Goal: Navigation & Orientation: Find specific page/section

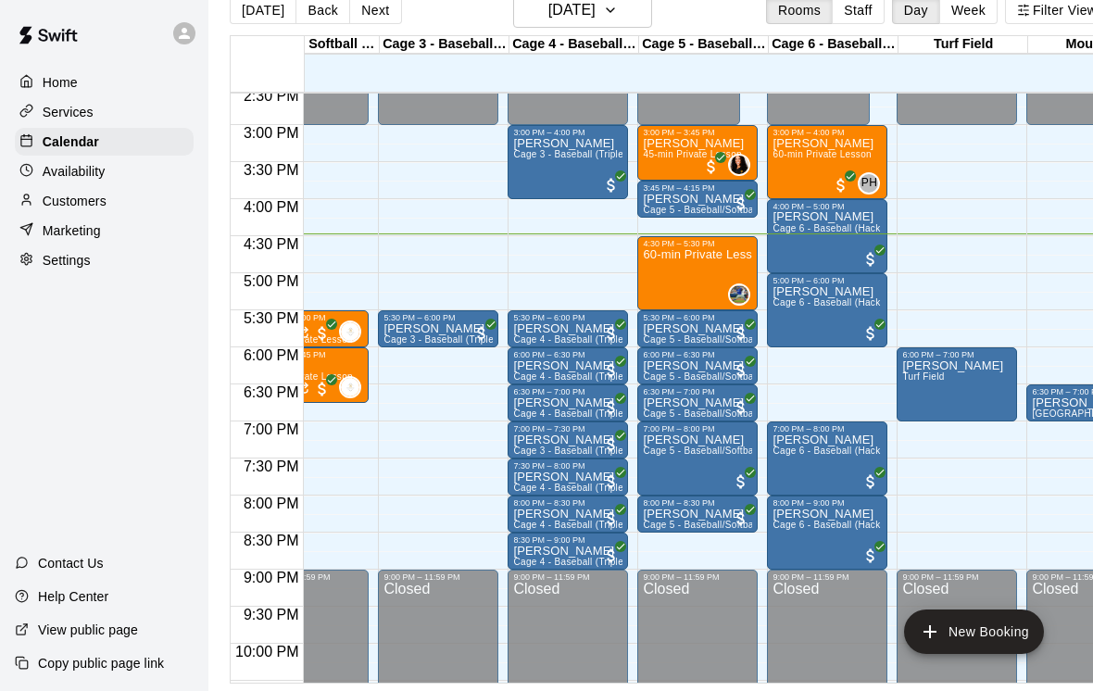
scroll to position [1083, 180]
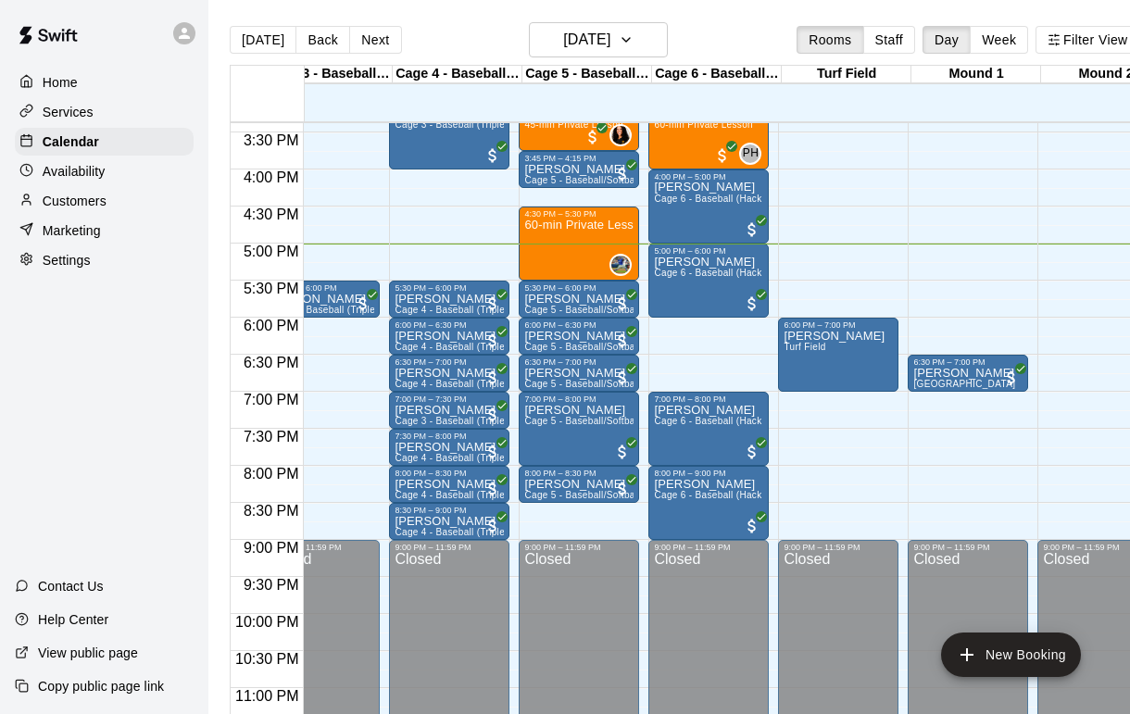
scroll to position [0, 0]
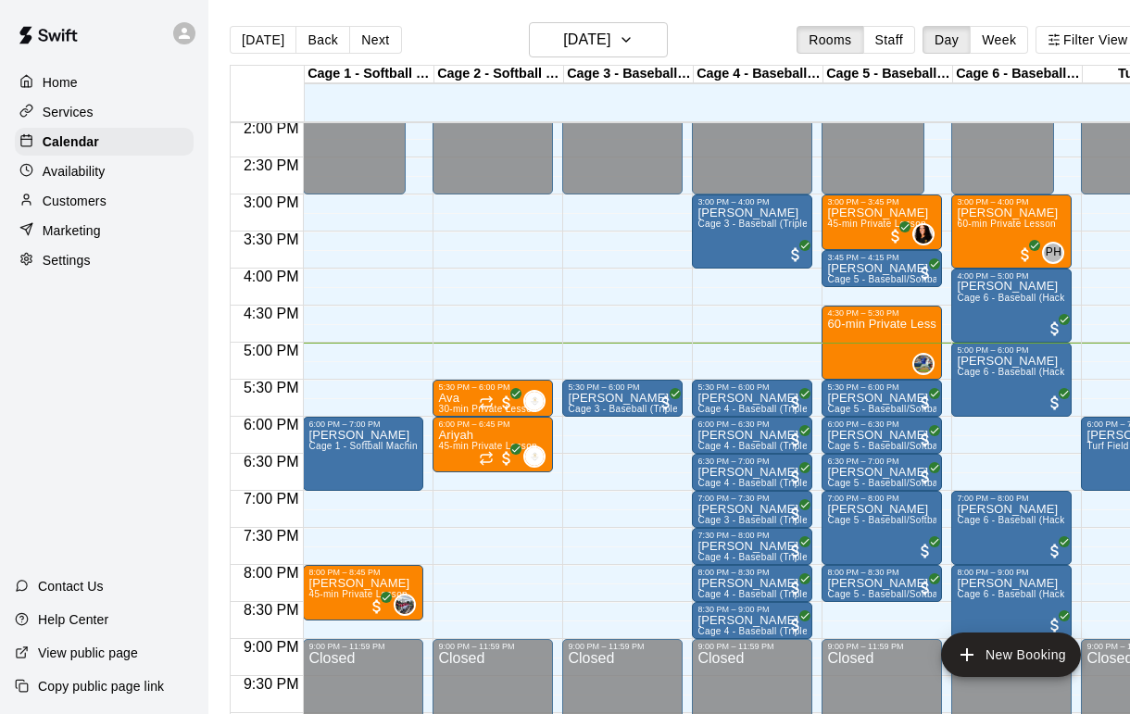
click at [349, 40] on button "Next" at bounding box center [375, 40] width 52 height 28
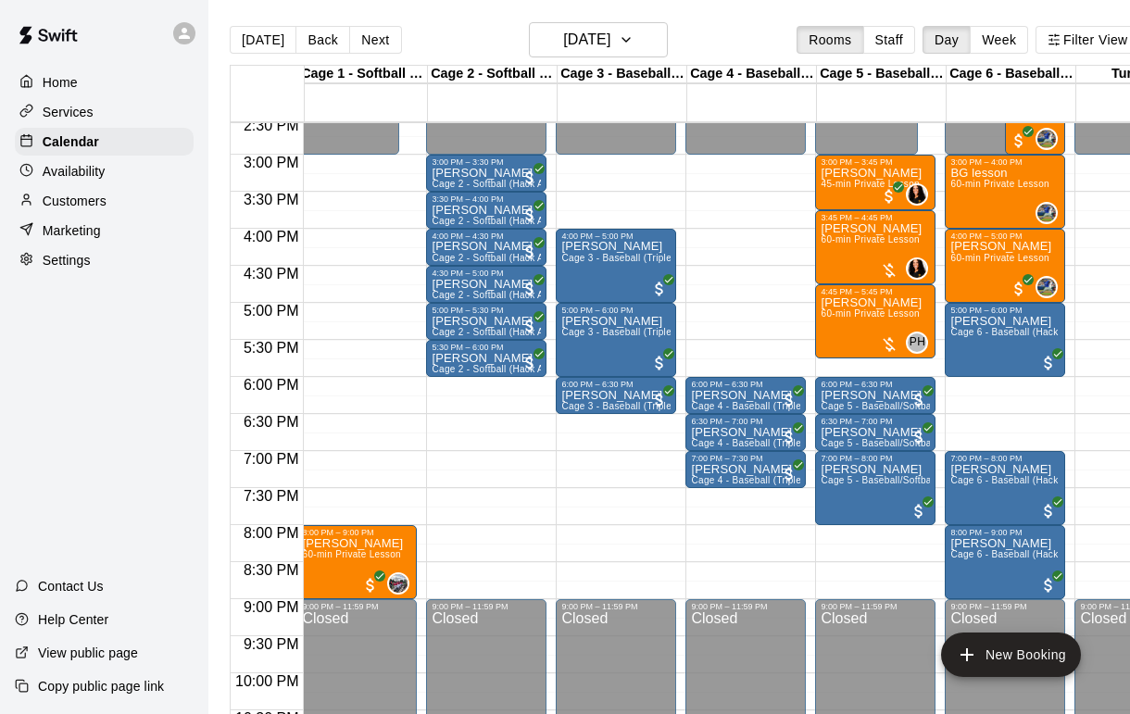
scroll to position [1080, 8]
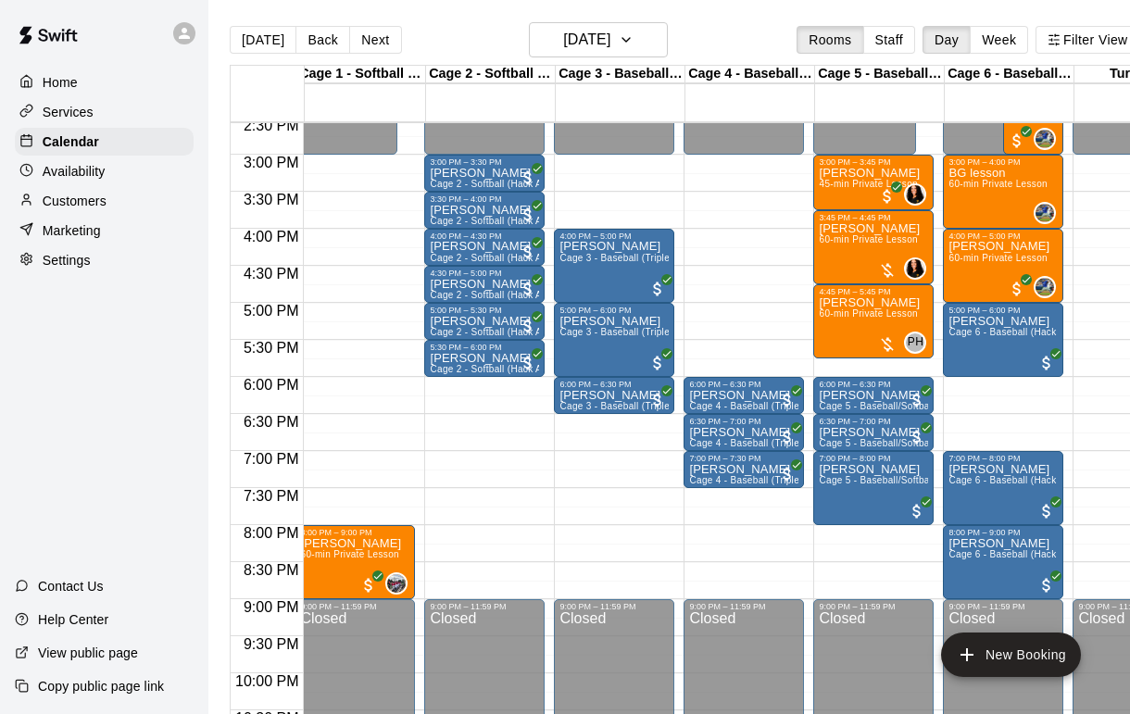
click at [295, 31] on button "Back" at bounding box center [322, 40] width 55 height 28
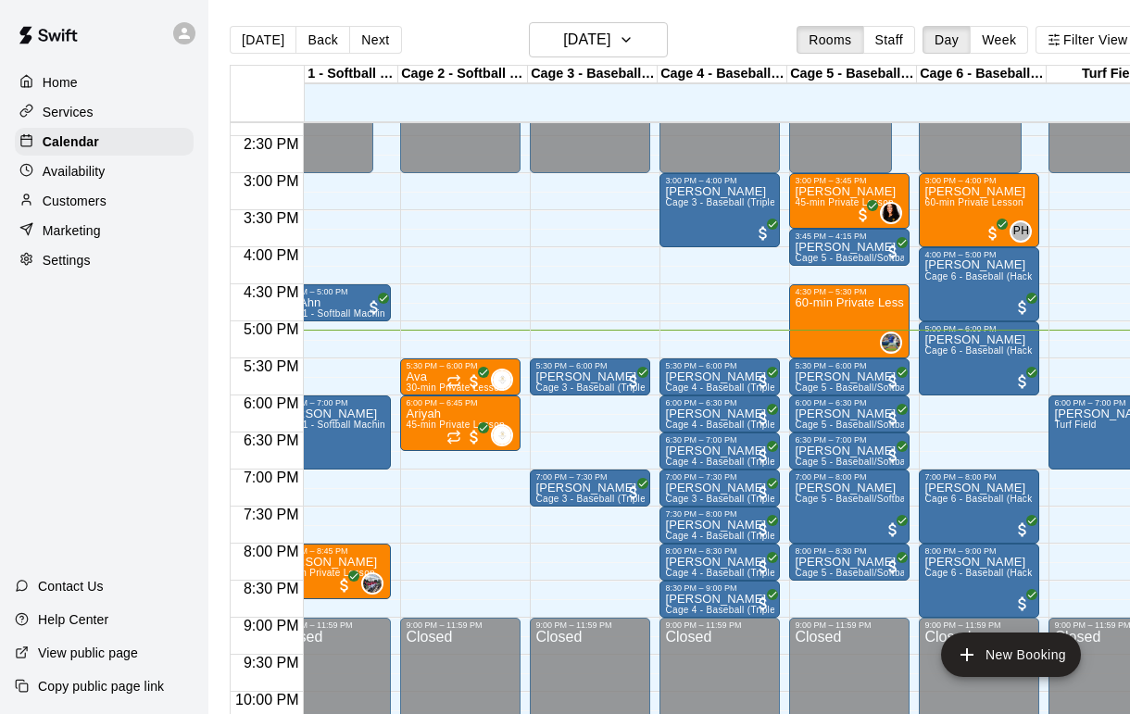
scroll to position [0, 27]
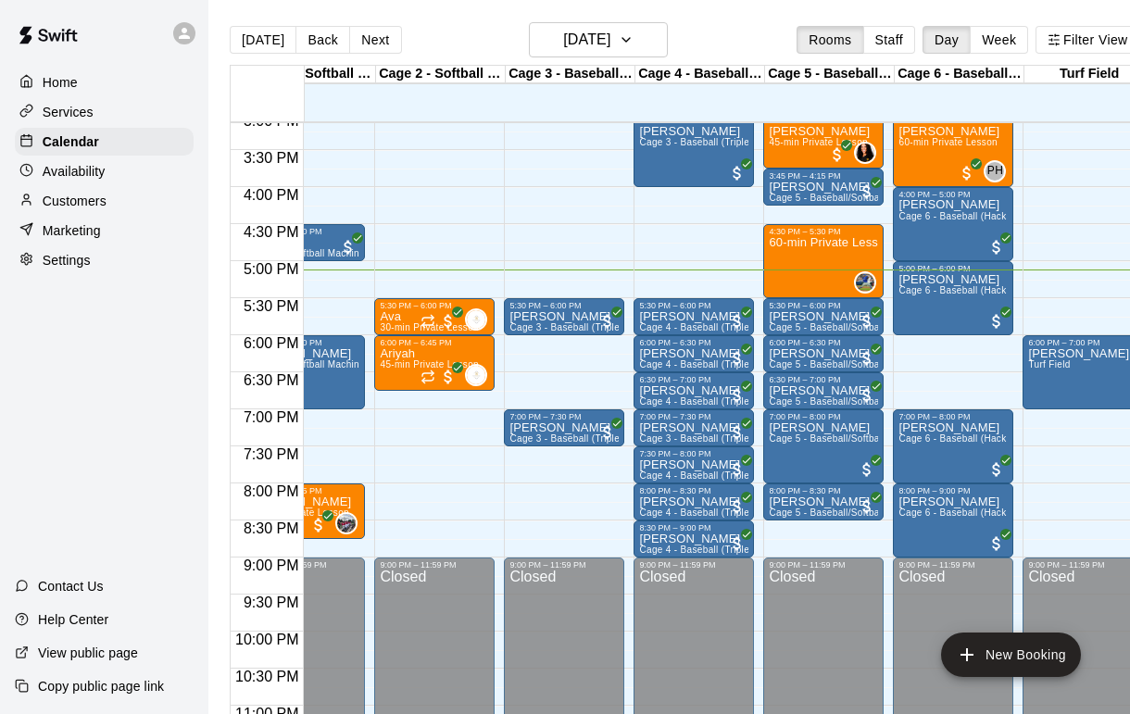
click at [53, 206] on p "Customers" at bounding box center [75, 201] width 64 height 19
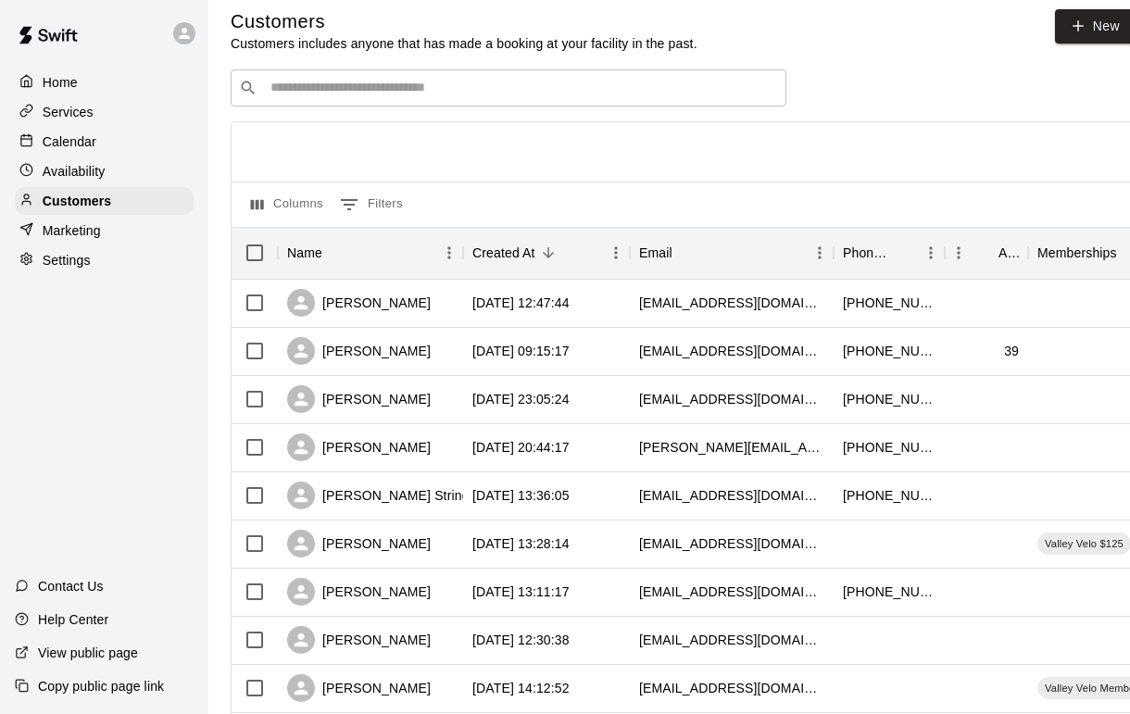
click at [568, 70] on div "​ ​" at bounding box center [509, 87] width 556 height 37
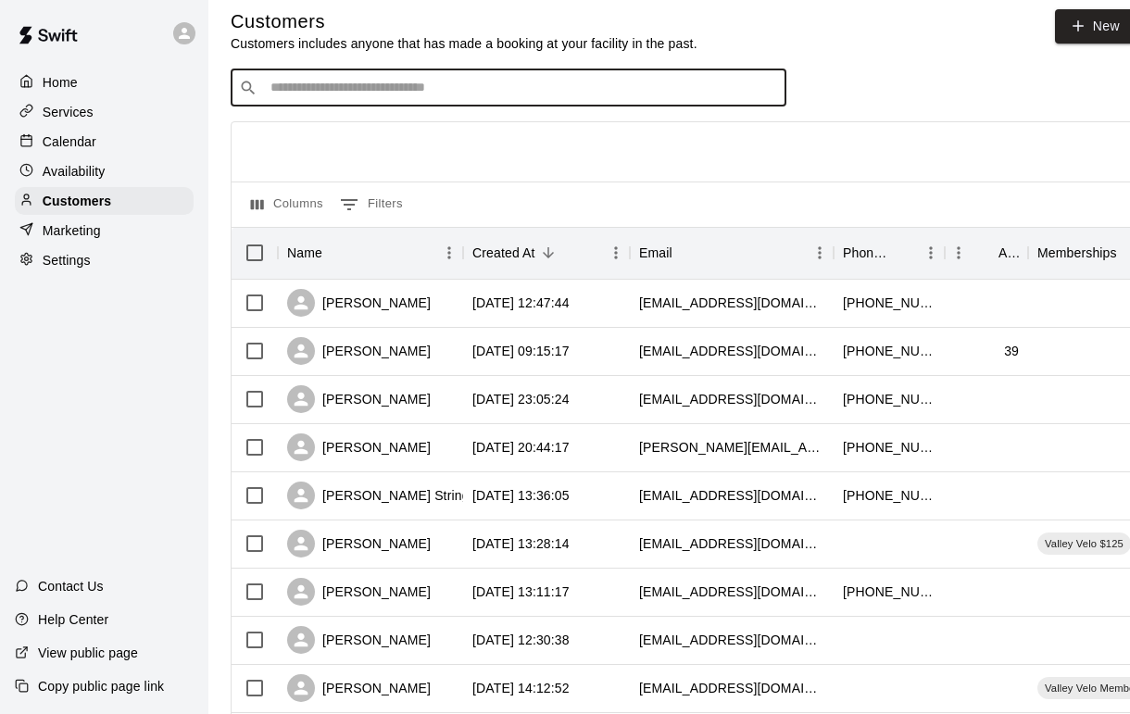
click at [519, 38] on p "Customers includes anyone that has made a booking at your facility in the past." at bounding box center [464, 43] width 467 height 19
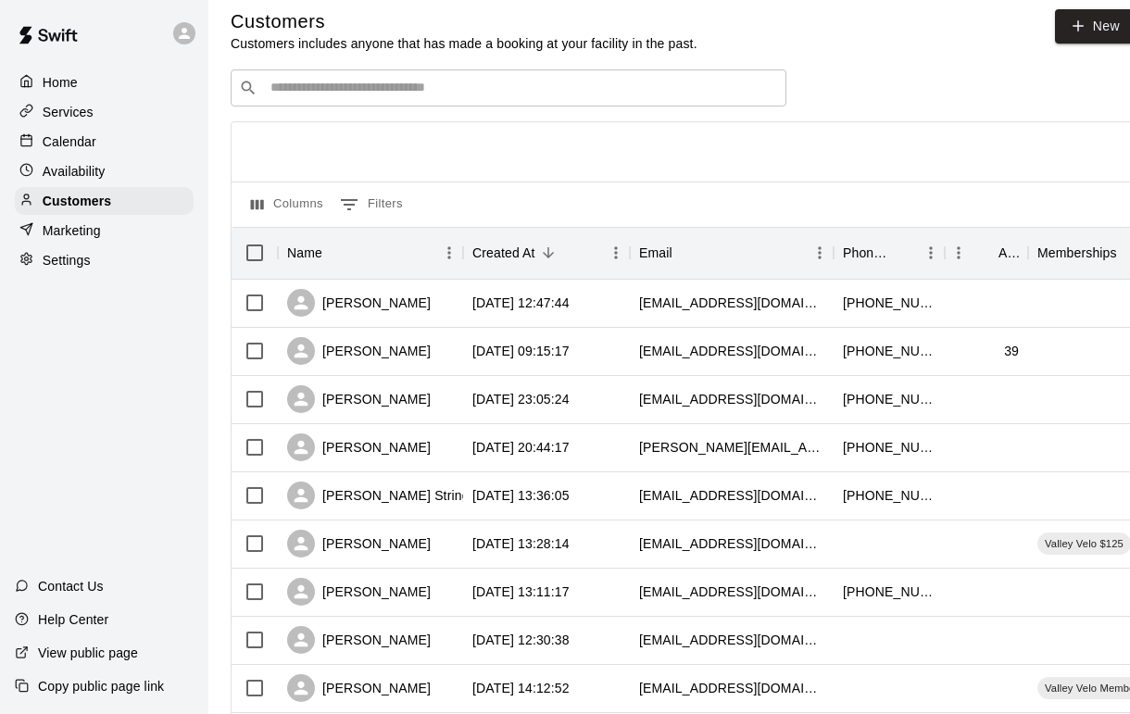
click at [619, 95] on input "Search customers by name or email" at bounding box center [521, 88] width 513 height 19
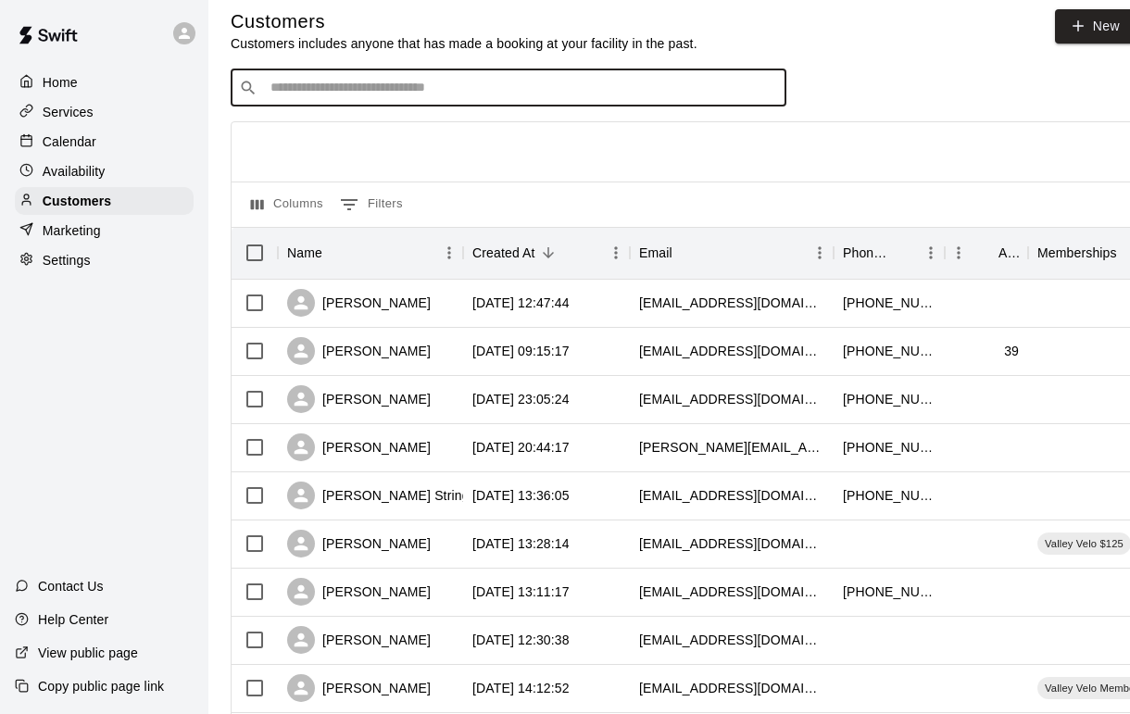
click at [58, 171] on p "Availability" at bounding box center [74, 171] width 63 height 19
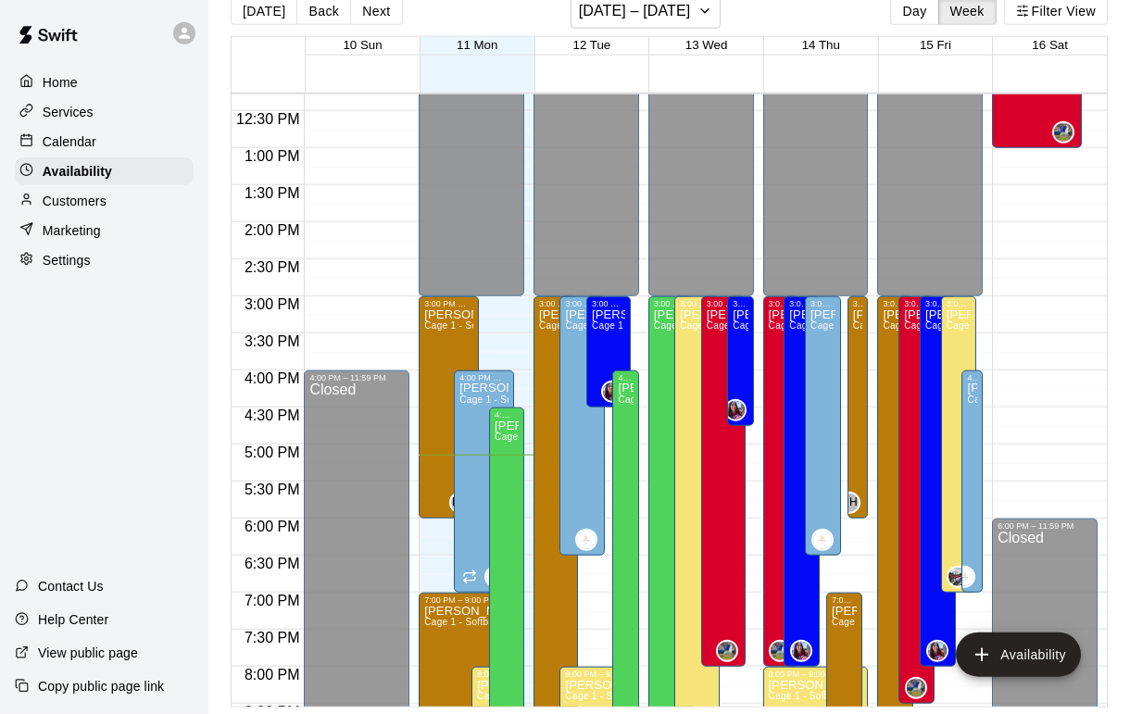
click at [47, 149] on p "Calendar" at bounding box center [70, 141] width 54 height 19
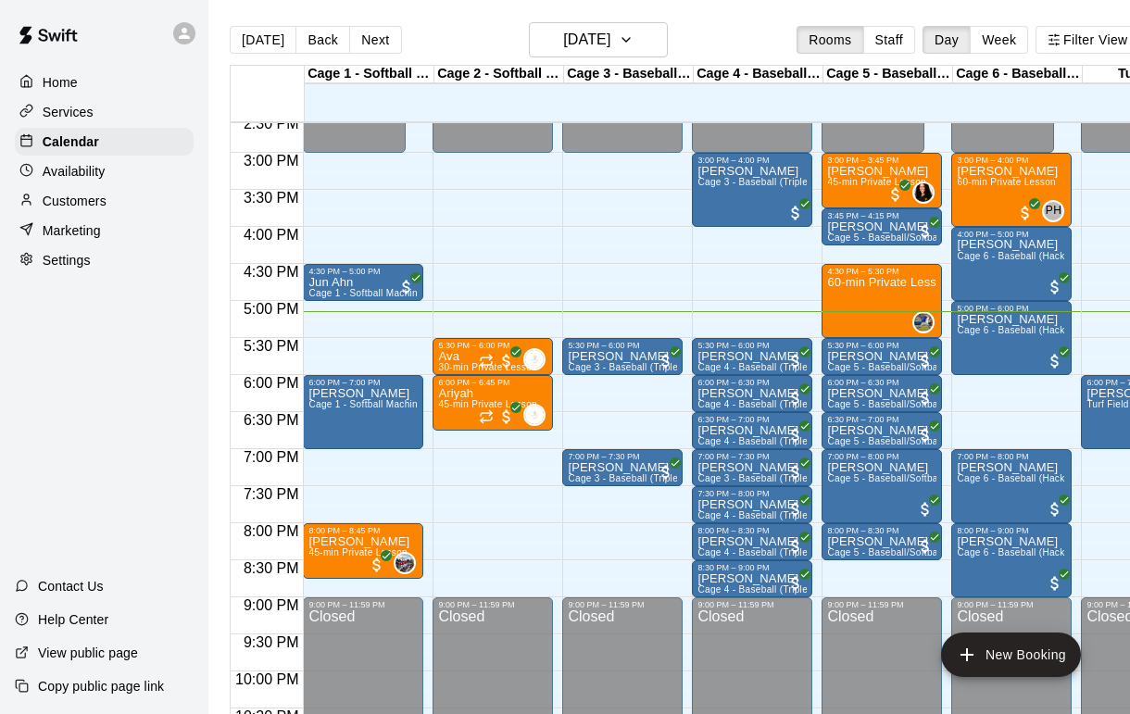
click at [316, 52] on button "Back" at bounding box center [322, 40] width 55 height 28
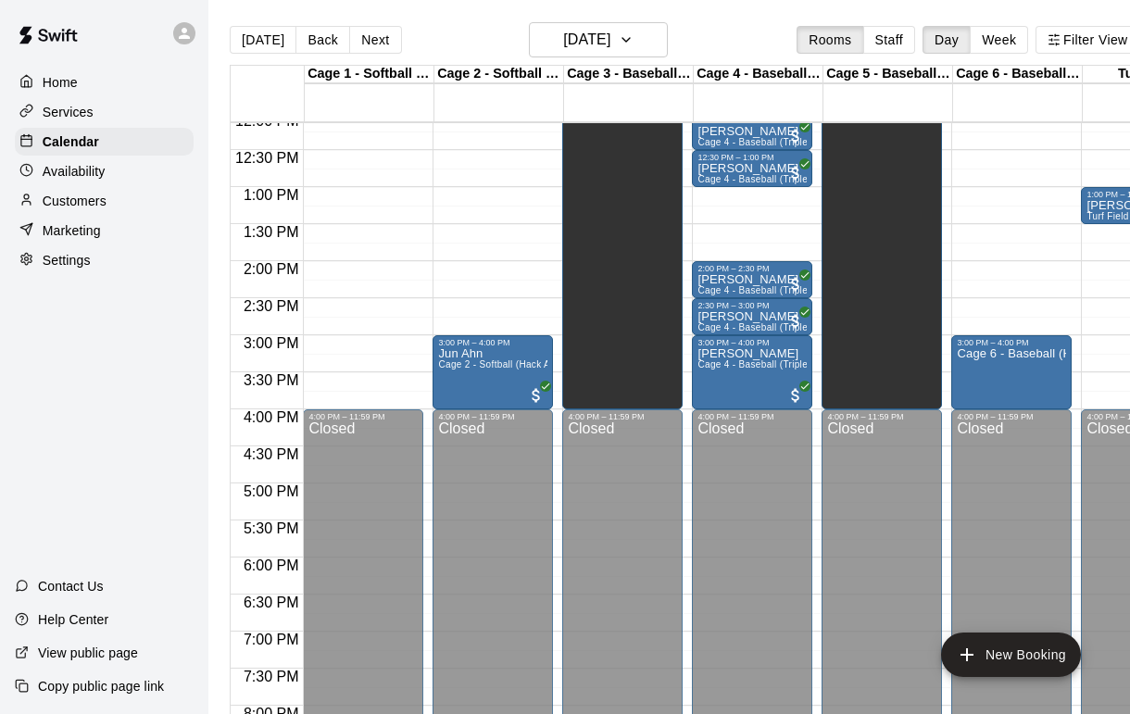
click at [301, 54] on button "Back" at bounding box center [322, 40] width 55 height 28
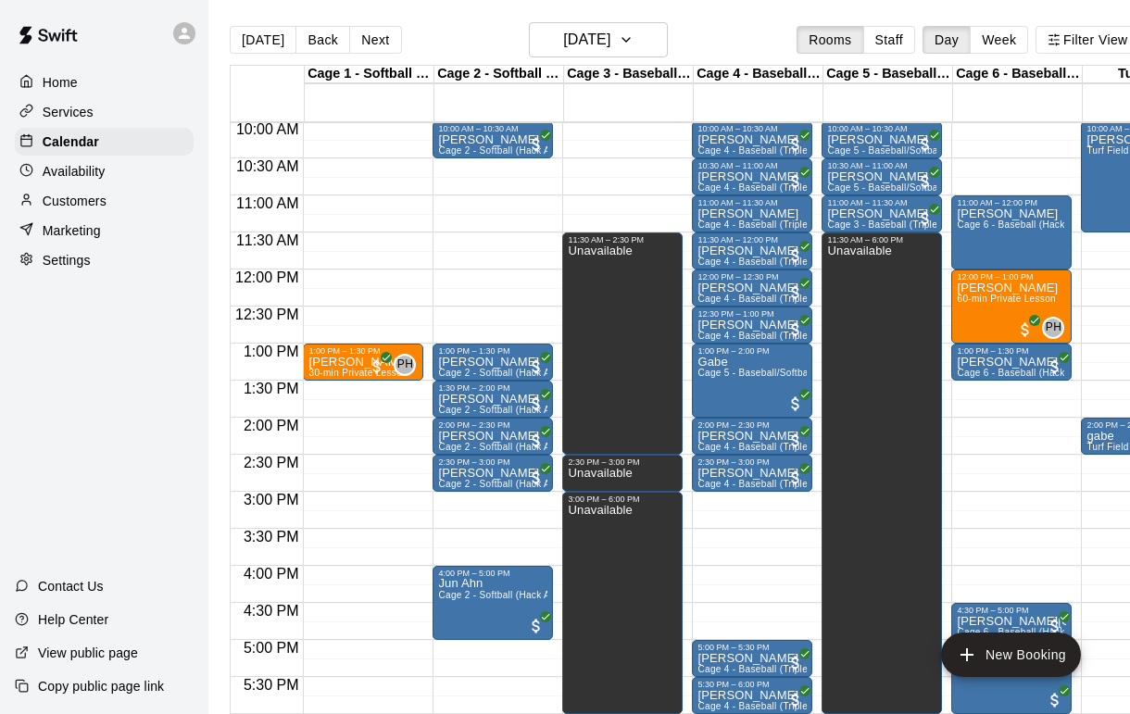
scroll to position [741, 0]
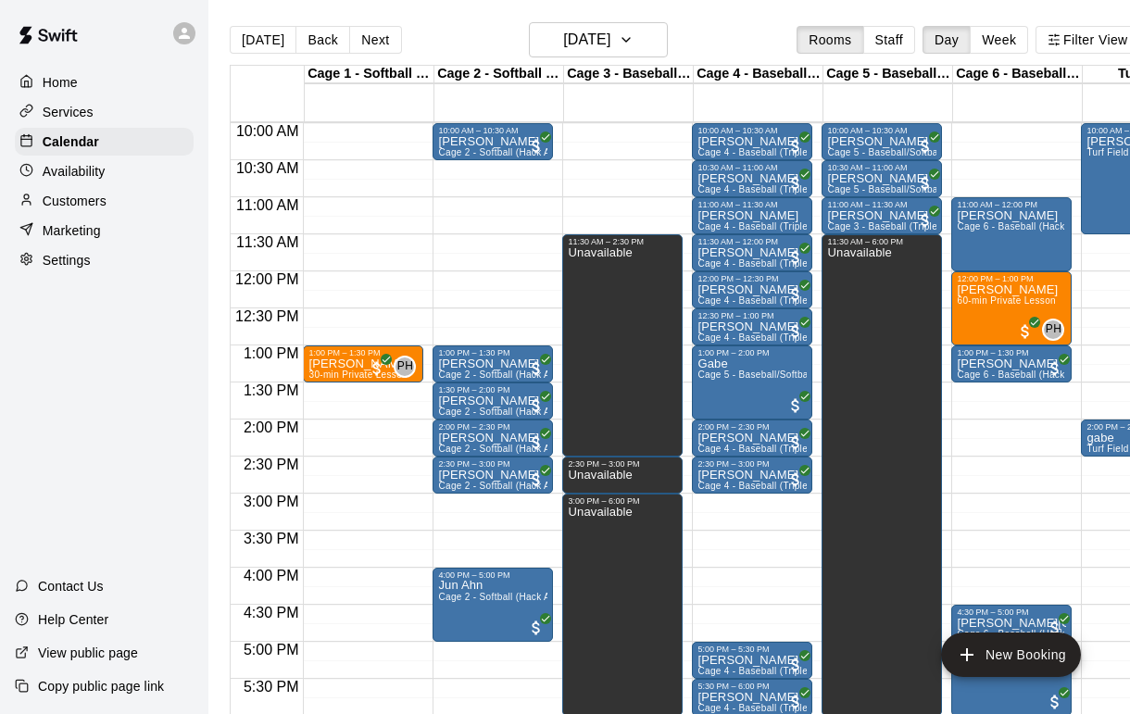
click at [324, 41] on button "Back" at bounding box center [322, 40] width 55 height 28
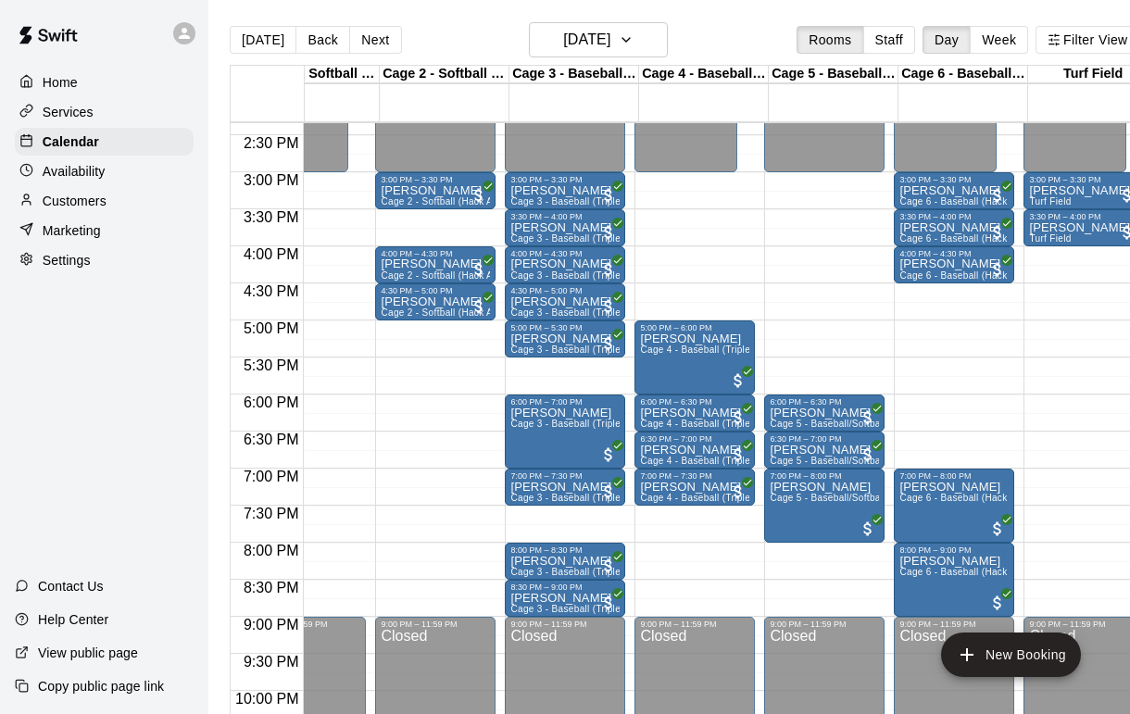
scroll to position [0, 59]
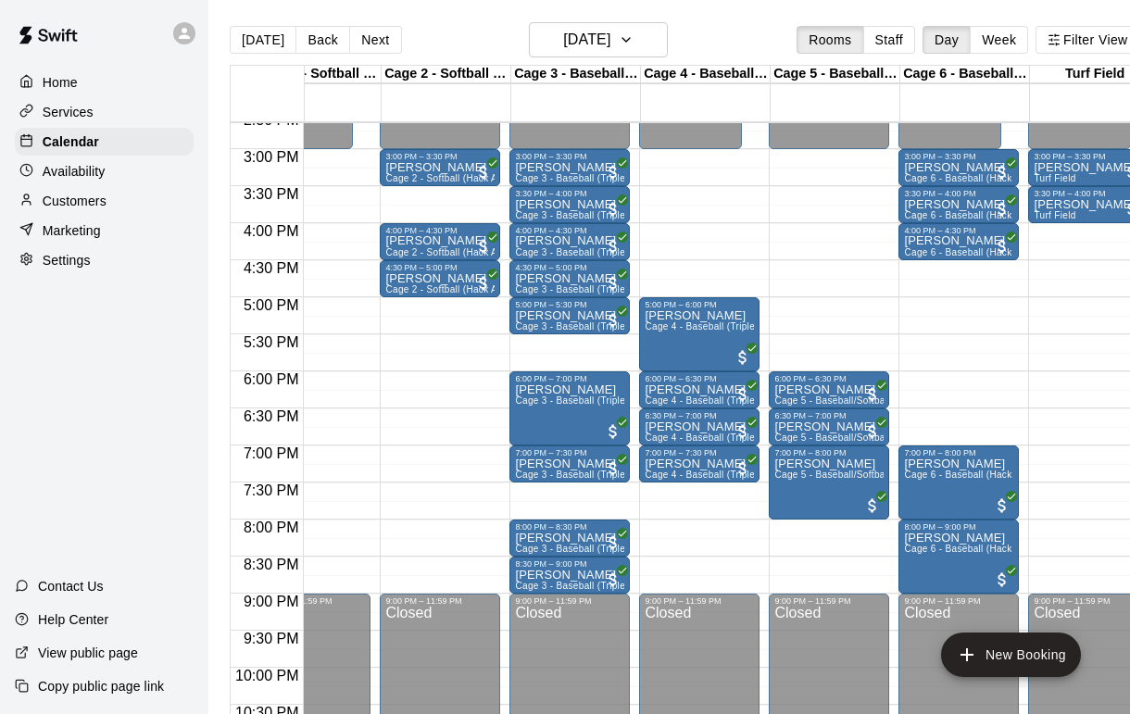
click at [316, 39] on button "Back" at bounding box center [322, 40] width 55 height 28
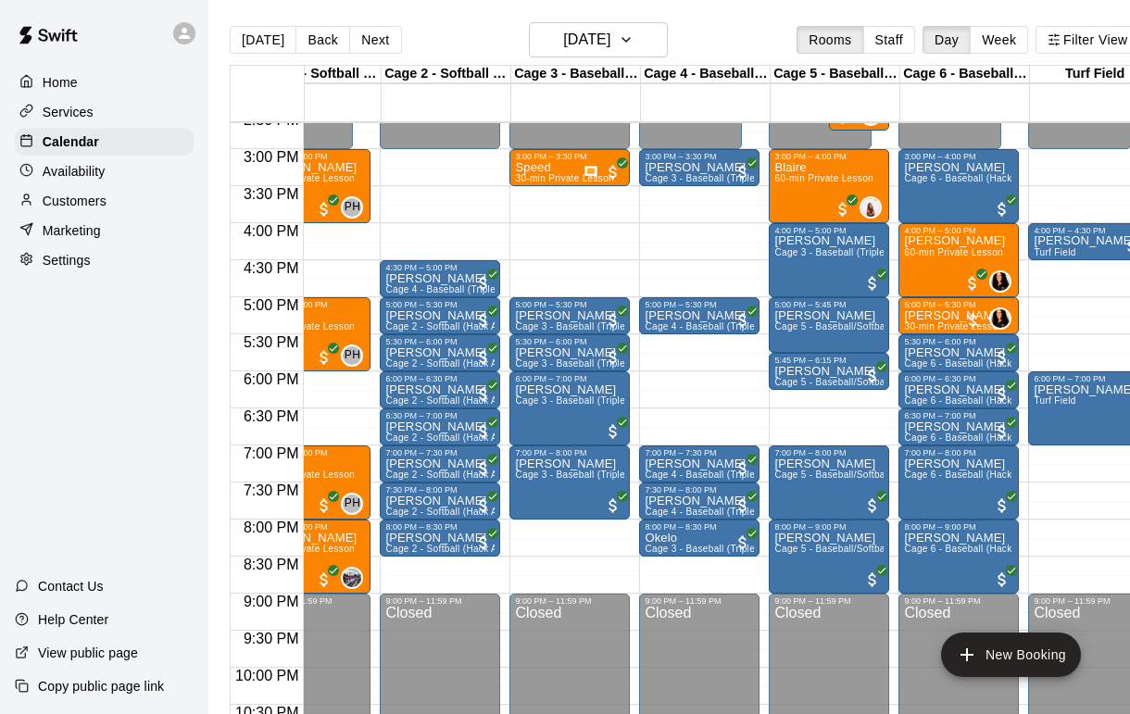
click at [260, 44] on button "[DATE]" at bounding box center [263, 40] width 67 height 28
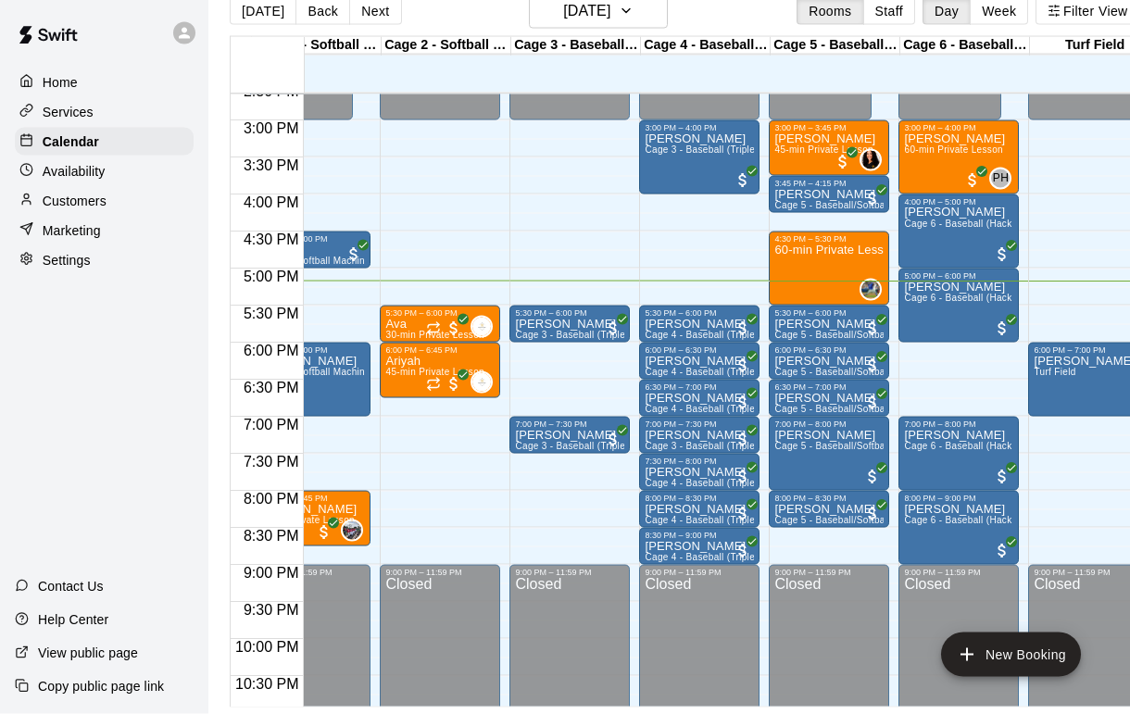
scroll to position [29, 0]
